Goal: Task Accomplishment & Management: Use online tool/utility

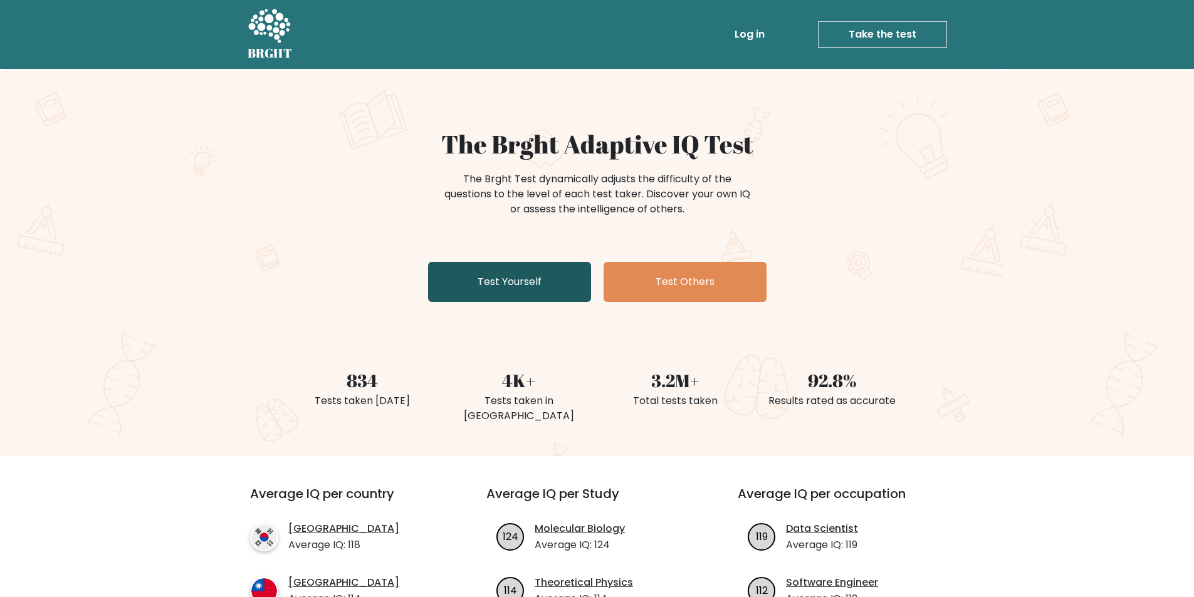
click at [563, 281] on link "Test Yourself" at bounding box center [509, 282] width 163 height 40
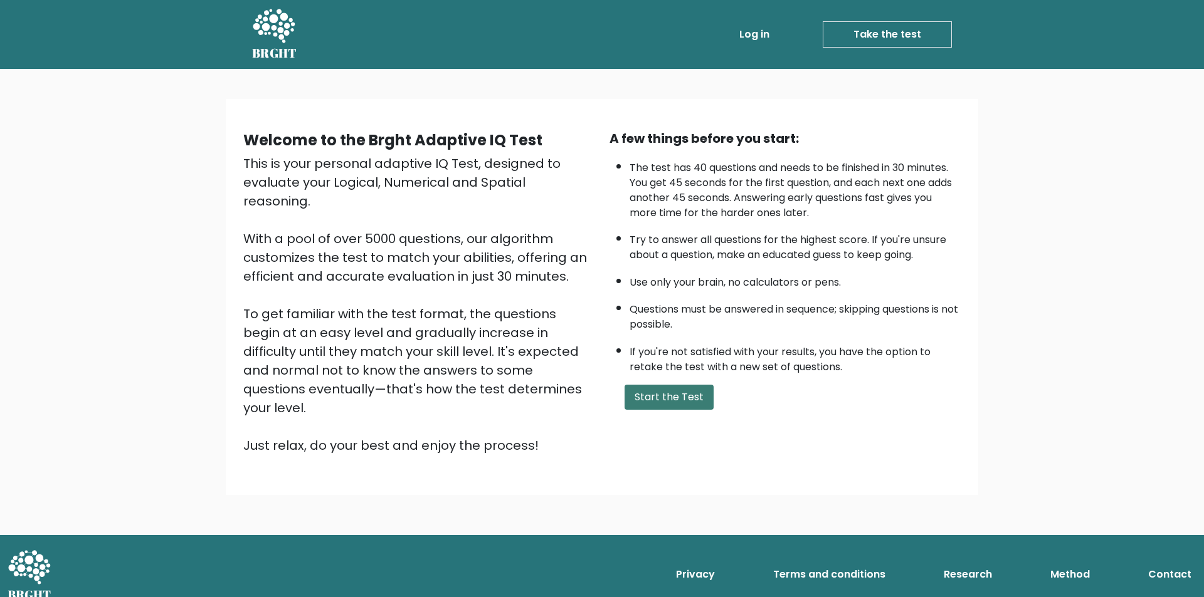
click at [673, 403] on button "Start the Test" at bounding box center [668, 397] width 89 height 25
